Goal: Entertainment & Leisure: Consume media (video, audio)

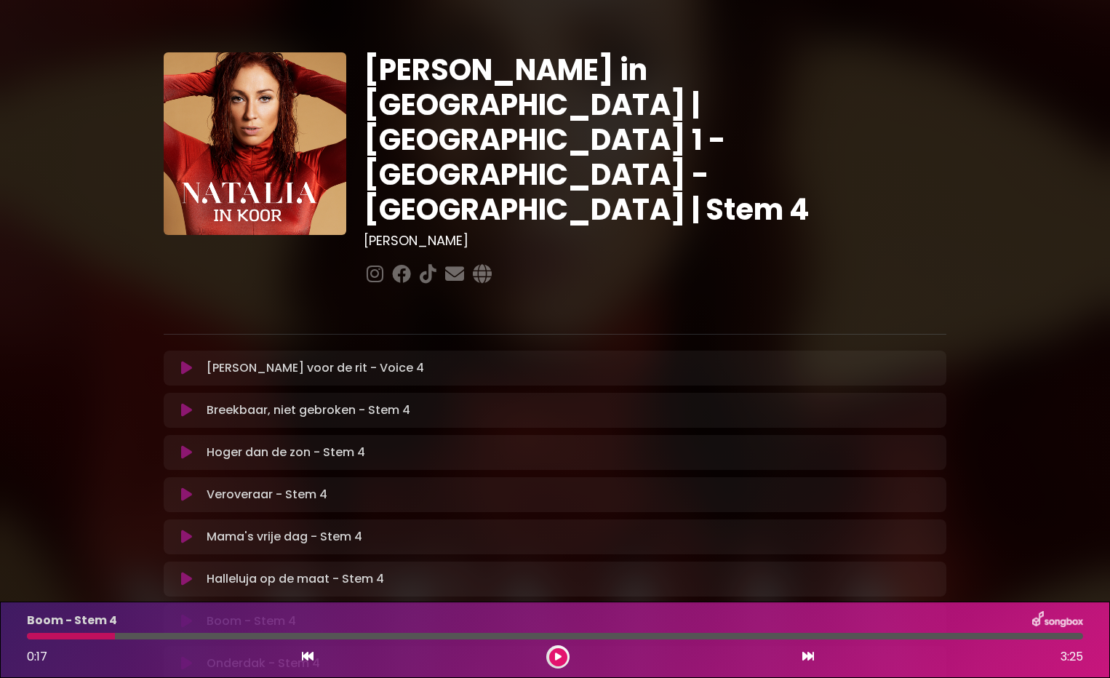
scroll to position [291, 0]
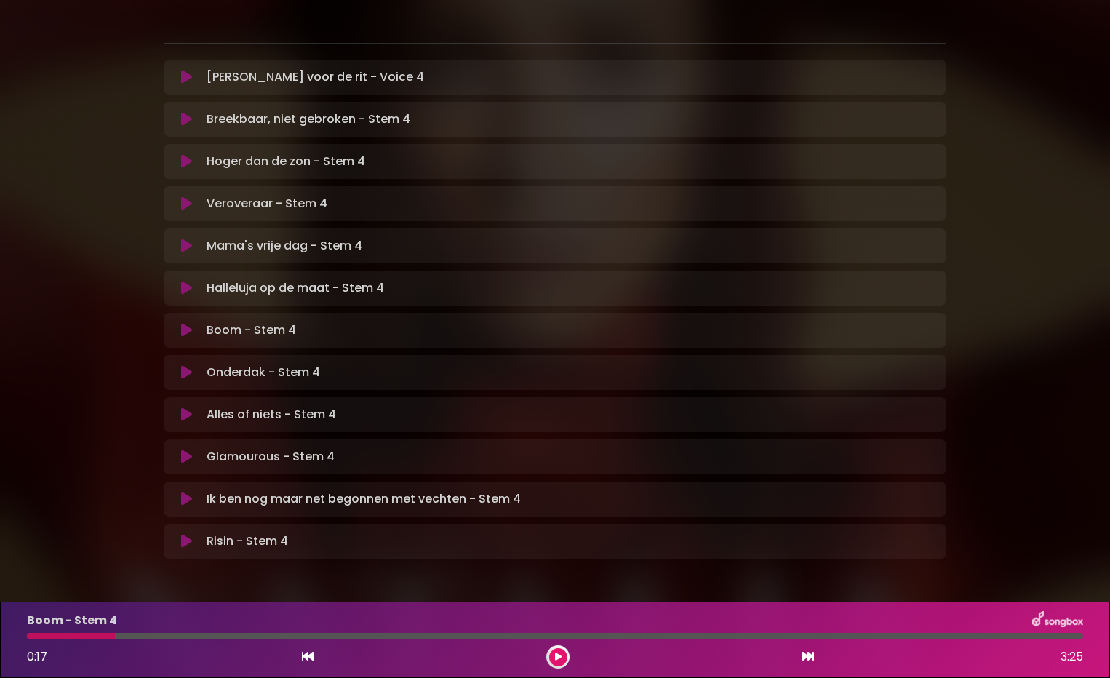
click at [192, 338] on icon at bounding box center [186, 330] width 11 height 15
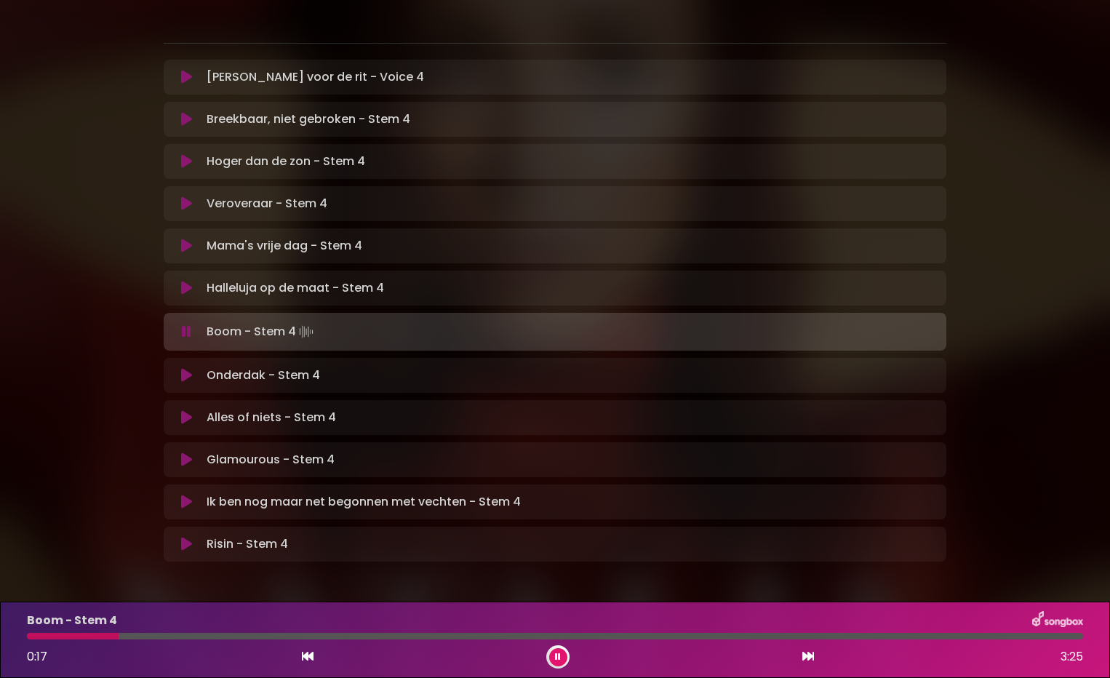
drag, startPoint x: 215, startPoint y: 624, endPoint x: 185, endPoint y: 623, distance: 29.9
click at [130, 633] on div at bounding box center [555, 636] width 1056 height 7
drag, startPoint x: 207, startPoint y: 626, endPoint x: 195, endPoint y: 628, distance: 11.7
click at [195, 628] on div "Boom - Stem 4 0:32 3:25" at bounding box center [555, 639] width 1074 height 57
drag, startPoint x: 194, startPoint y: 628, endPoint x: 157, endPoint y: 628, distance: 37.1
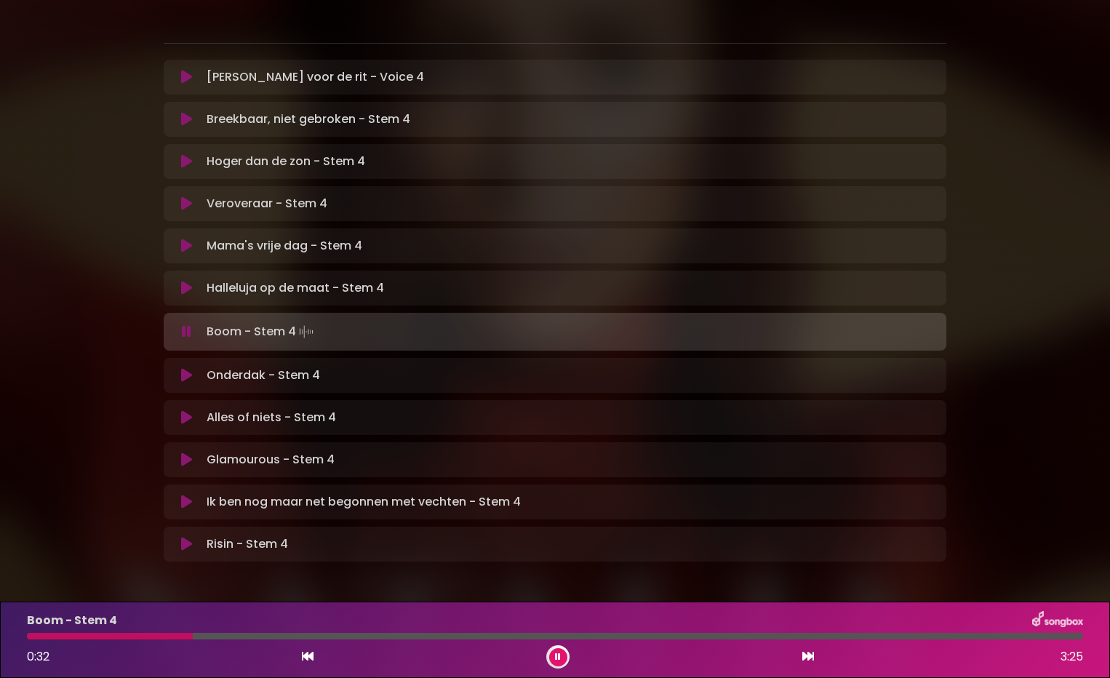
click at [157, 628] on div "Boom - Stem 4 0:32 3:25" at bounding box center [555, 639] width 1074 height 57
drag, startPoint x: 188, startPoint y: 621, endPoint x: 159, endPoint y: 621, distance: 29.1
click at [148, 633] on div at bounding box center [87, 636] width 121 height 7
drag, startPoint x: 223, startPoint y: 623, endPoint x: 201, endPoint y: 619, distance: 22.3
click at [201, 619] on div "Boom - Stem 4 0:32 3:25" at bounding box center [555, 639] width 1074 height 57
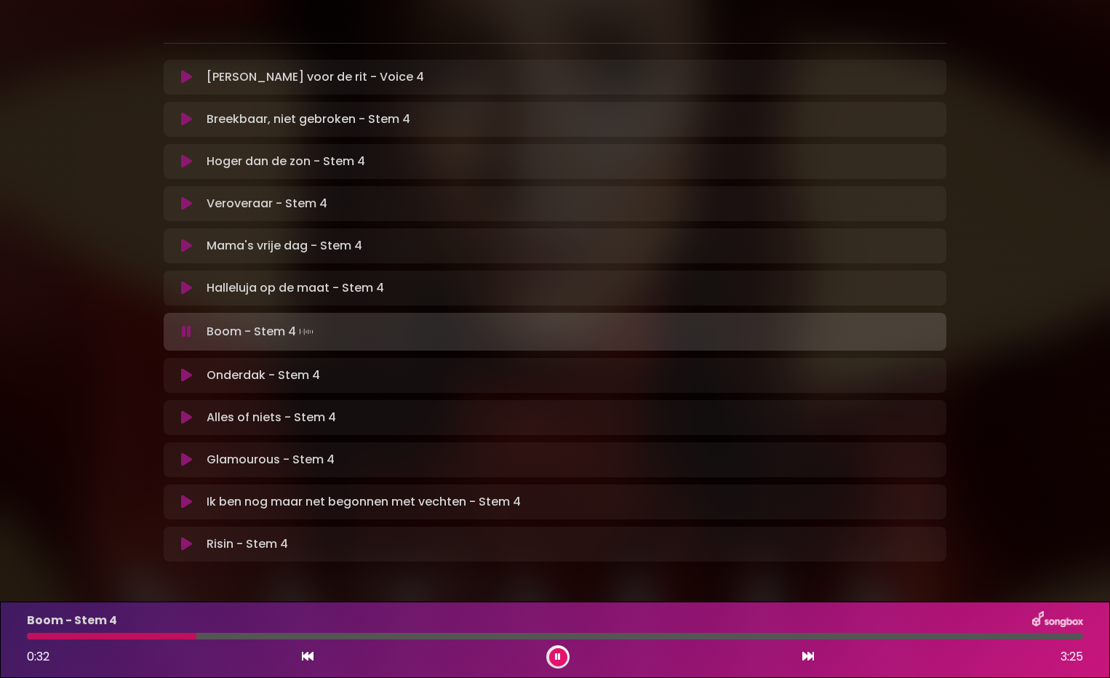
drag, startPoint x: 201, startPoint y: 619, endPoint x: 164, endPoint y: 628, distance: 37.4
click at [164, 628] on div "Boom - Stem 4 0:32 3:25" at bounding box center [555, 639] width 1074 height 57
drag, startPoint x: 191, startPoint y: 620, endPoint x: 164, endPoint y: 621, distance: 27.7
click at [169, 623] on div "Boom - Stem 4 0:34 3:25" at bounding box center [555, 639] width 1074 height 57
click at [162, 633] on div at bounding box center [117, 636] width 180 height 7
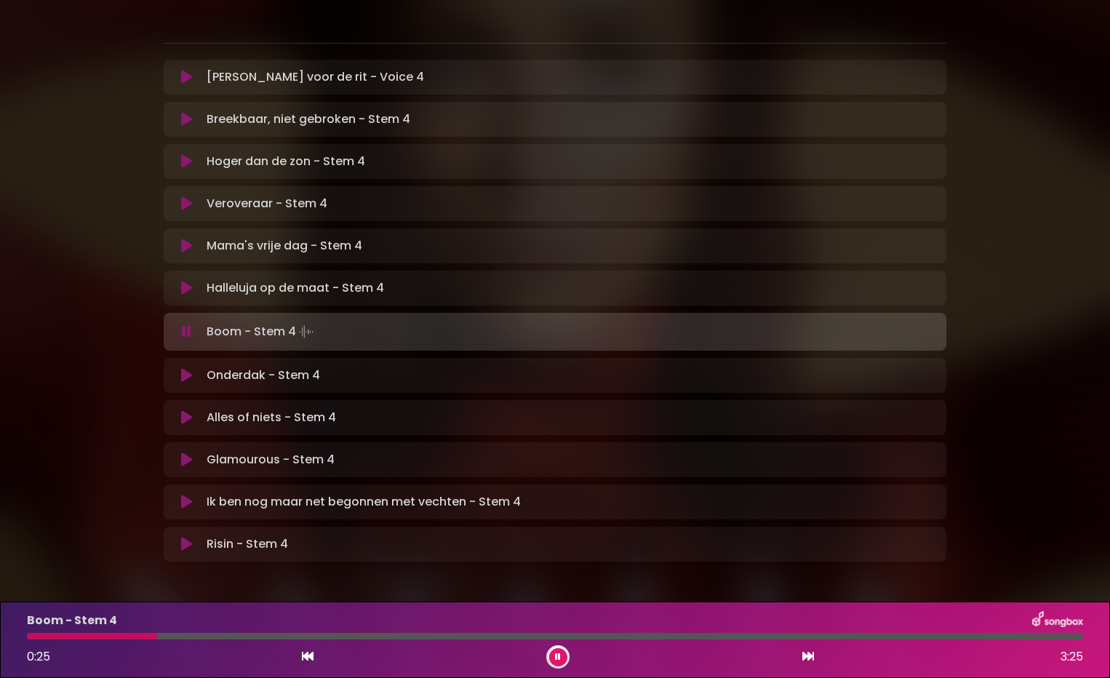
click at [132, 633] on div at bounding box center [92, 636] width 130 height 7
drag, startPoint x: 1037, startPoint y: 626, endPoint x: -3, endPoint y: 698, distance: 1042.8
click at [0, 677] on html "× [PERSON_NAME] in Koor | [GEOGRAPHIC_DATA] 1 - [GEOGRAPHIC_DATA] - [GEOGRAPHIC…" at bounding box center [555, 339] width 1110 height 678
drag, startPoint x: -3, startPoint y: 698, endPoint x: 24, endPoint y: 434, distance: 265.4
click at [24, 434] on div "[PERSON_NAME] in [GEOGRAPHIC_DATA] | [GEOGRAPHIC_DATA] 1 - [GEOGRAPHIC_DATA] - …" at bounding box center [555, 156] width 1110 height 860
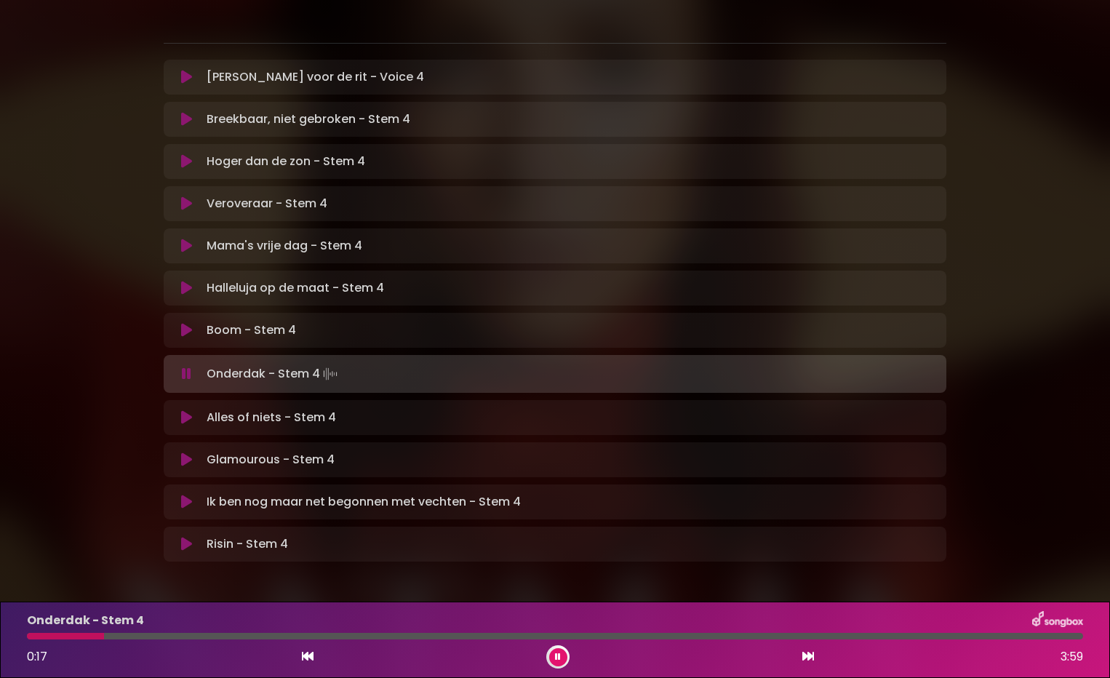
click at [202, 339] on div "Boom - Stem 4 Spoor laden..." at bounding box center [554, 330] width 765 height 17
click at [192, 338] on icon at bounding box center [186, 330] width 11 height 15
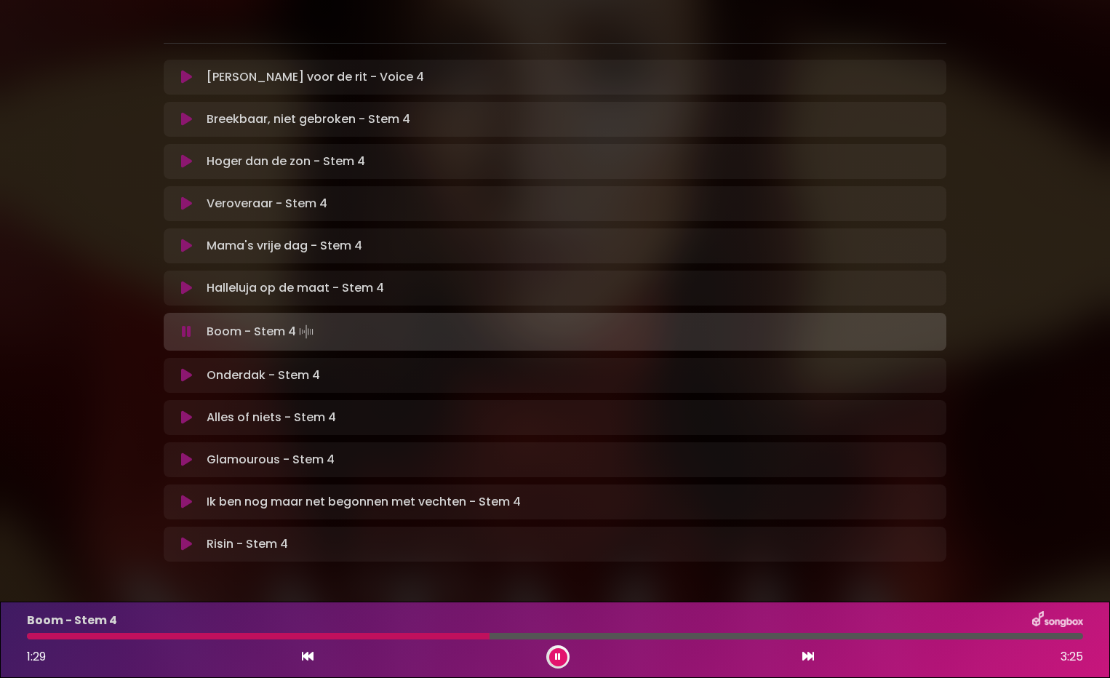
drag, startPoint x: 484, startPoint y: 621, endPoint x: 457, endPoint y: 620, distance: 27.7
click at [457, 620] on div "Boom - Stem 4 1:29 3:25" at bounding box center [555, 639] width 1074 height 57
click at [456, 633] on div at bounding box center [260, 636] width 466 height 7
click at [435, 633] on div at bounding box center [242, 636] width 431 height 7
click at [420, 621] on div "Boom - Stem 4 1:21 3:25" at bounding box center [555, 639] width 1074 height 57
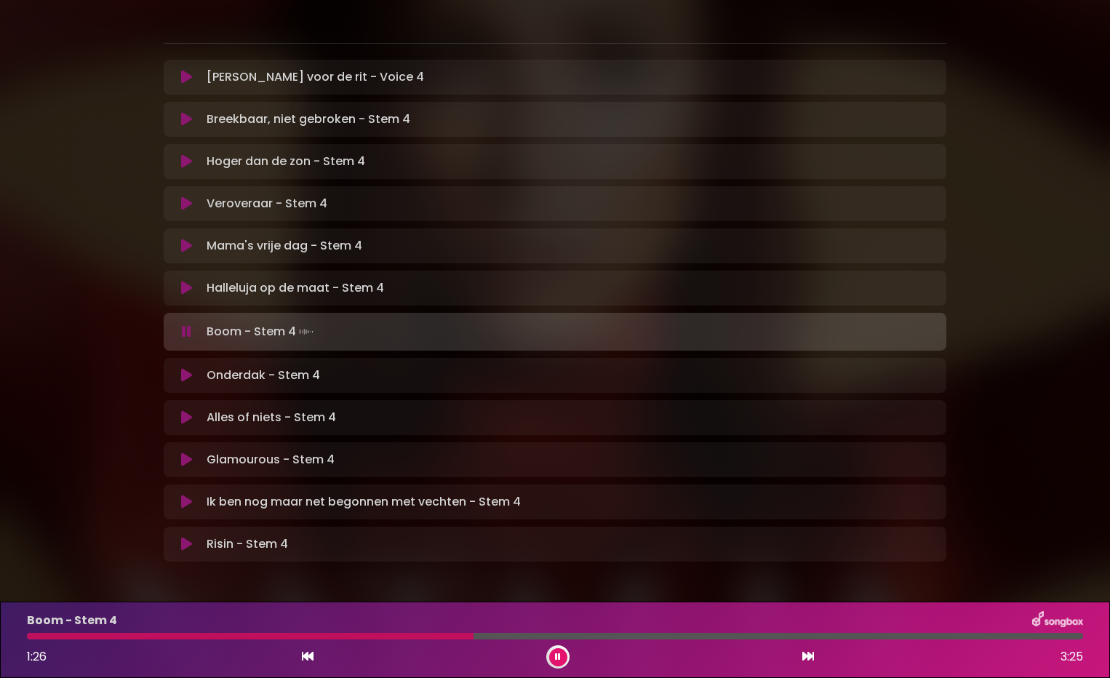
click at [407, 633] on div at bounding box center [250, 636] width 447 height 7
click at [366, 617] on div "Boom - Stem 4 1:13 3:25" at bounding box center [555, 639] width 1074 height 57
click at [346, 633] on div at bounding box center [217, 636] width 381 height 7
click at [440, 633] on div at bounding box center [243, 636] width 432 height 7
click at [419, 633] on div at bounding box center [233, 636] width 412 height 7
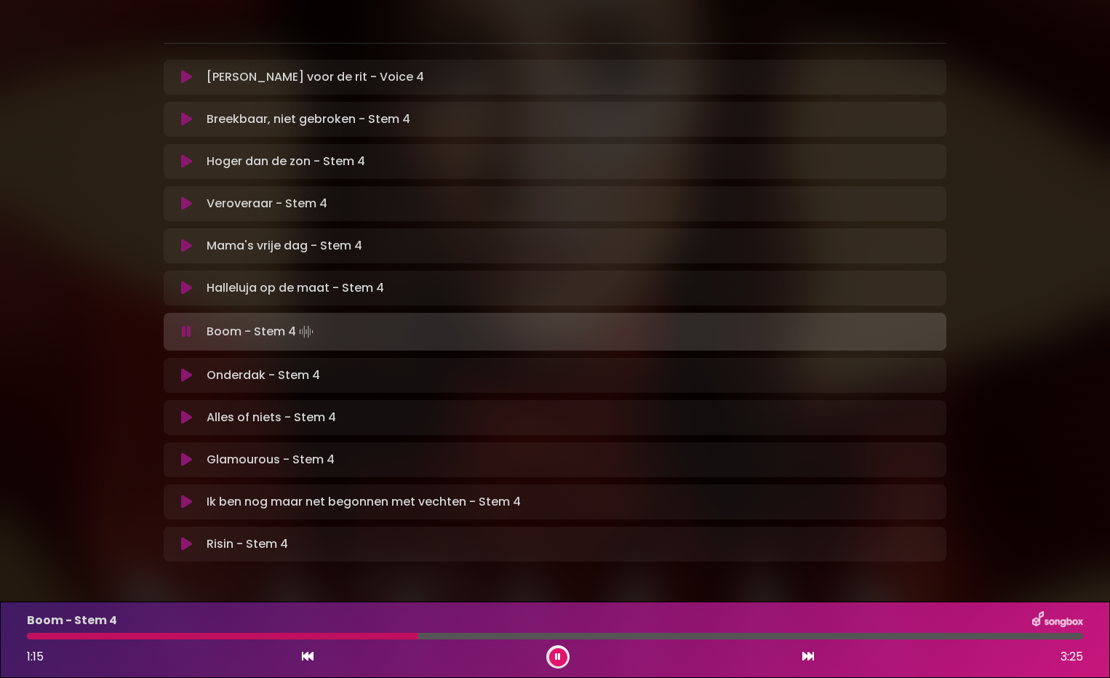
click at [396, 633] on div at bounding box center [222, 636] width 391 height 7
click at [380, 633] on div at bounding box center [212, 636] width 370 height 7
click at [361, 633] on div at bounding box center [202, 636] width 351 height 7
click at [429, 633] on div at bounding box center [238, 636] width 423 height 7
click at [389, 629] on div "Boom - Stem 4 1:18 3:25" at bounding box center [555, 639] width 1074 height 57
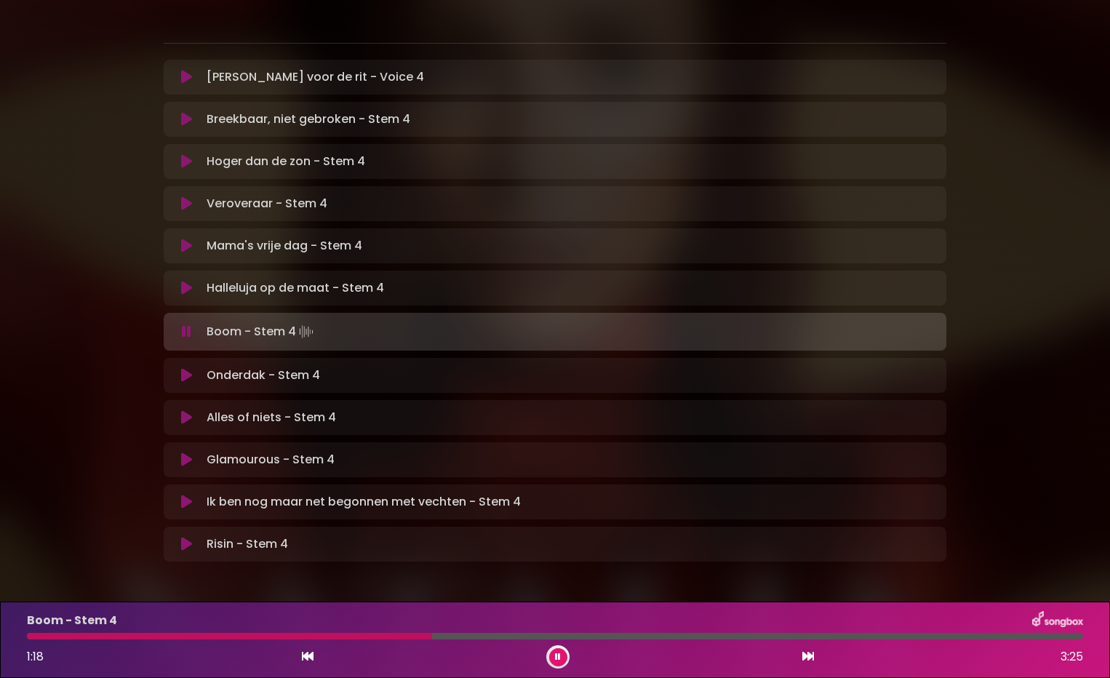
click at [391, 633] on div at bounding box center [229, 636] width 405 height 7
click at [370, 620] on div "Boom - Stem 4 1:13 3:25" at bounding box center [555, 639] width 1074 height 57
click at [356, 630] on div "Boom - Stem 4 1:14 3:25" at bounding box center [555, 639] width 1074 height 57
click at [354, 633] on div at bounding box center [220, 636] width 386 height 7
click at [460, 633] on div at bounding box center [262, 636] width 470 height 7
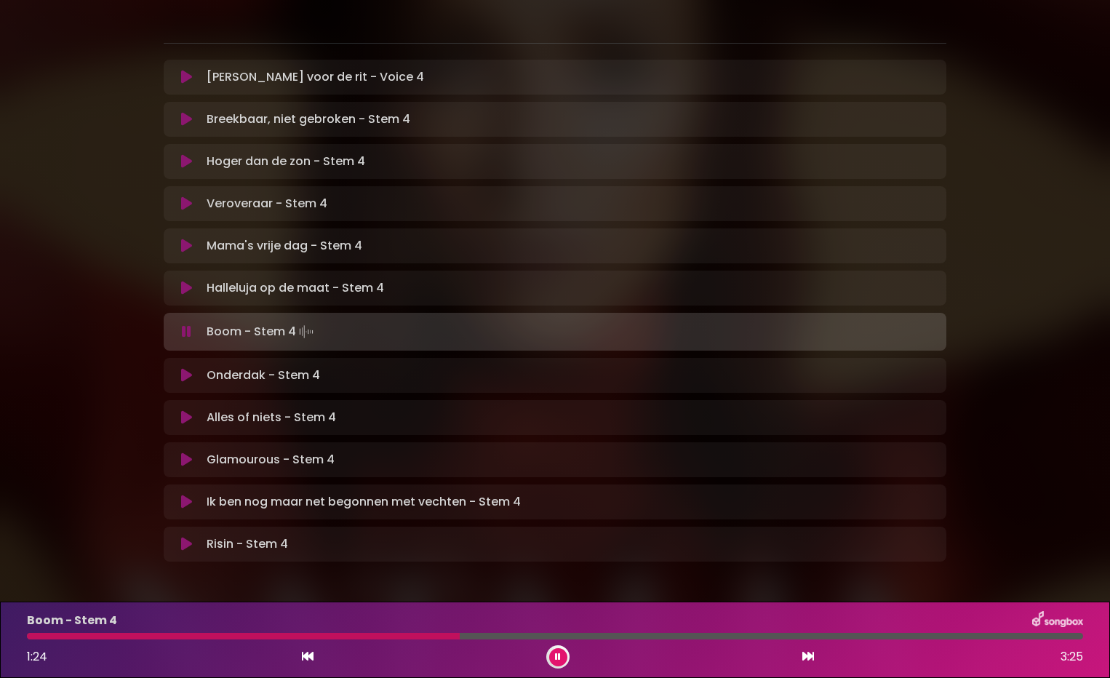
click at [426, 629] on div "Boom - Stem 4 1:24 3:25" at bounding box center [555, 639] width 1074 height 57
click at [426, 633] on div at bounding box center [245, 636] width 437 height 7
click at [379, 633] on div at bounding box center [227, 636] width 400 height 7
click at [380, 633] on div at bounding box center [216, 636] width 378 height 7
click at [420, 650] on div "1:22 3:25" at bounding box center [555, 656] width 1074 height 23
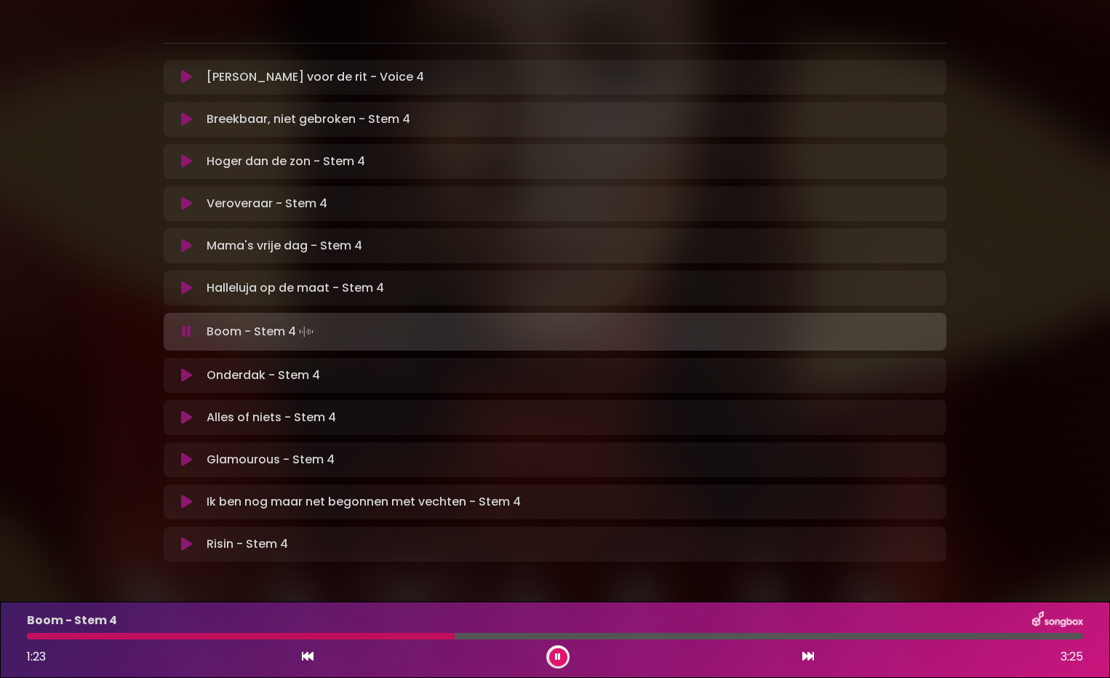
click at [420, 621] on div "Boom - Stem 4 1:23 3:25" at bounding box center [555, 639] width 1074 height 57
click at [401, 633] on div at bounding box center [242, 636] width 431 height 7
click at [369, 633] on div at bounding box center [213, 636] width 372 height 7
click at [339, 633] on div at bounding box center [197, 636] width 340 height 7
click at [394, 633] on div at bounding box center [216, 636] width 379 height 7
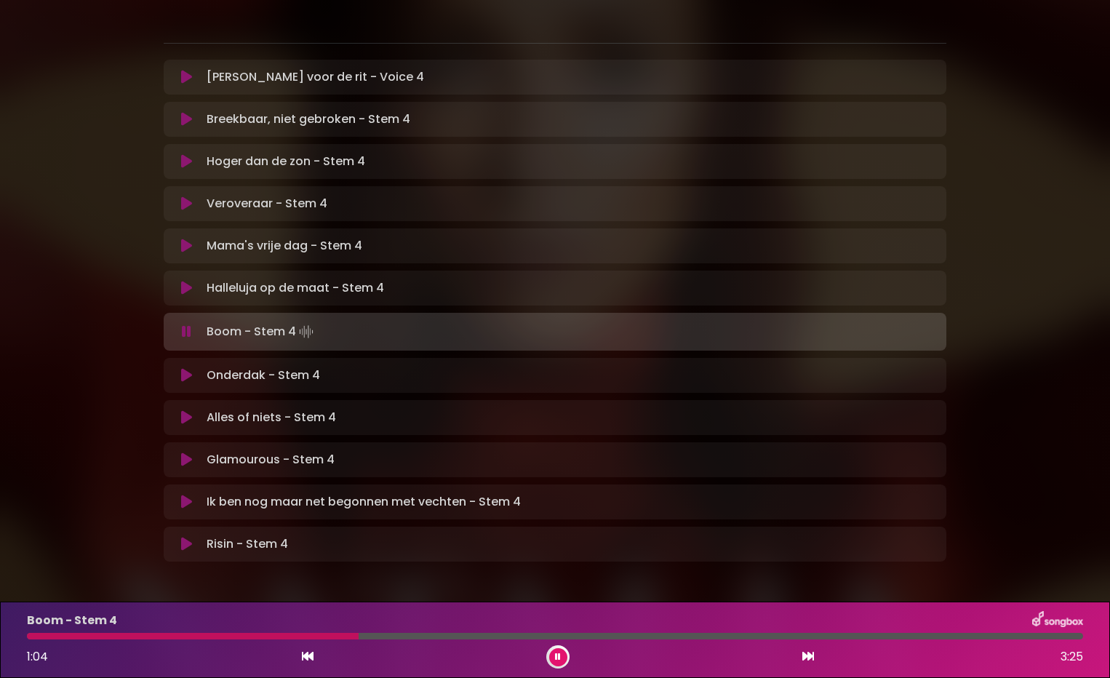
click at [364, 633] on div at bounding box center [555, 636] width 1056 height 7
click at [413, 633] on div at bounding box center [238, 636] width 423 height 7
drag, startPoint x: 403, startPoint y: 621, endPoint x: 387, endPoint y: 625, distance: 16.4
click at [401, 633] on div at bounding box center [220, 636] width 386 height 7
click at [383, 633] on div at bounding box center [213, 636] width 372 height 7
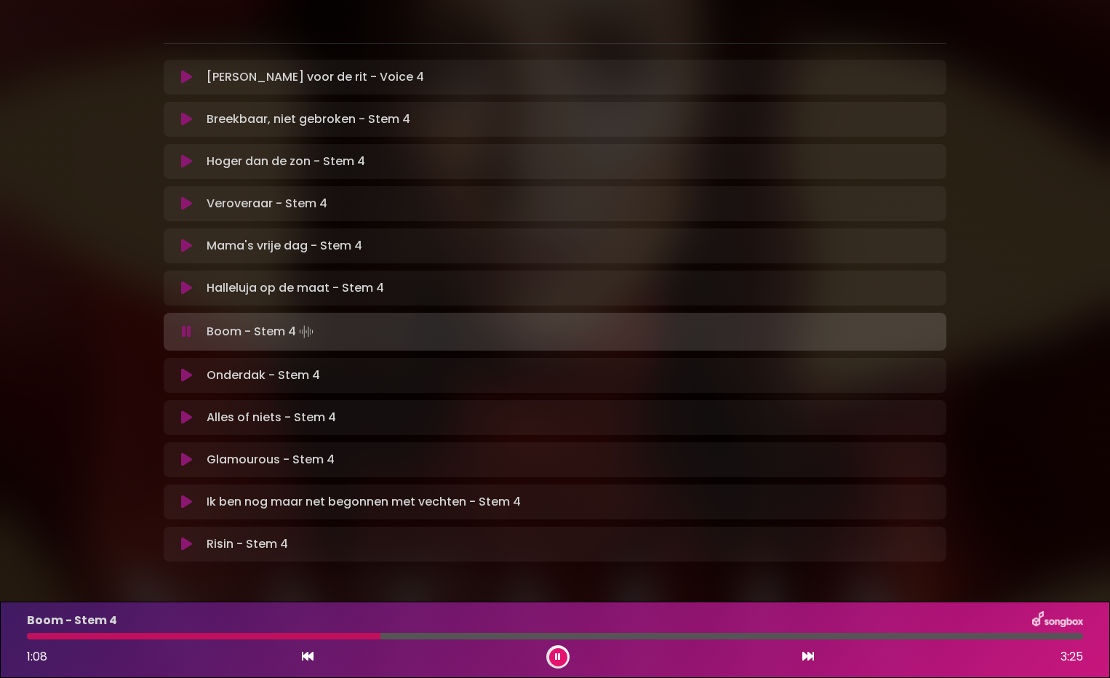
click at [347, 620] on div "Boom - Stem 4 1:08 3:25" at bounding box center [555, 639] width 1074 height 57
click at [340, 633] on div at bounding box center [205, 636] width 356 height 7
click at [311, 629] on div "Boom - Stem 4 1:00 3:25" at bounding box center [555, 639] width 1074 height 57
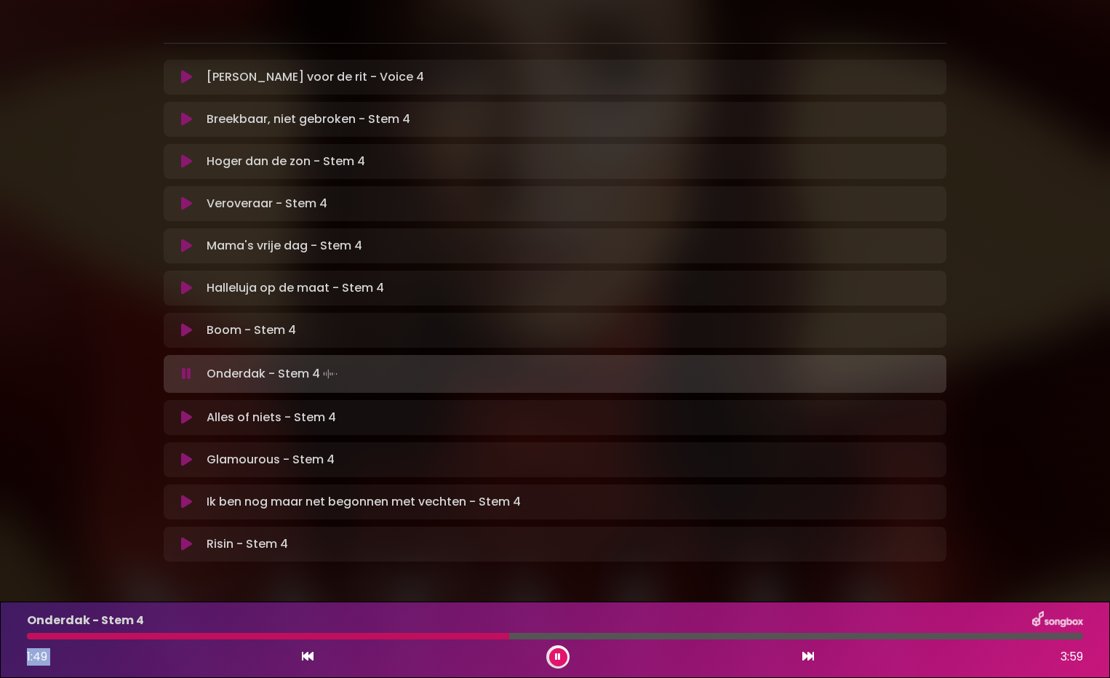
drag, startPoint x: 507, startPoint y: 620, endPoint x: 247, endPoint y: 634, distance: 260.8
click at [247, 634] on div "Onderdak - Stem 4 1:49 3:59" at bounding box center [555, 639] width 1074 height 57
drag, startPoint x: 247, startPoint y: 634, endPoint x: 244, endPoint y: 626, distance: 7.6
click at [244, 633] on div at bounding box center [555, 636] width 1056 height 7
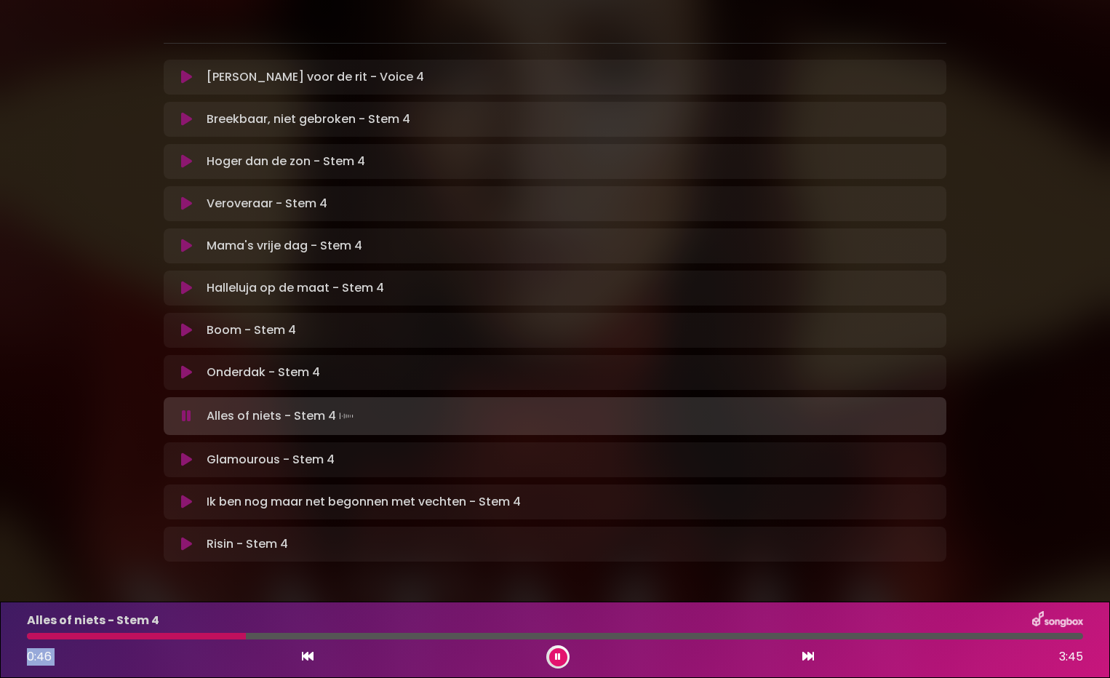
click at [225, 633] on div at bounding box center [136, 636] width 219 height 7
